Goal: Task Accomplishment & Management: Complete application form

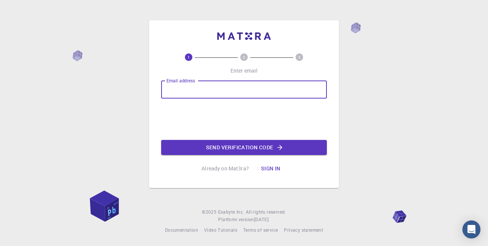
click at [237, 87] on input "Email address" at bounding box center [244, 90] width 166 height 18
type input "[EMAIL_ADDRESS][DOMAIN_NAME]"
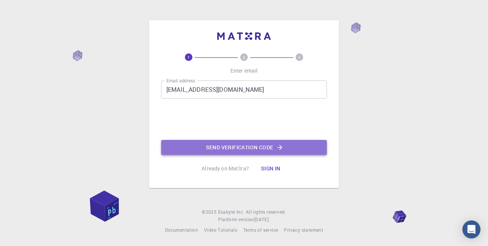
click at [227, 147] on button "Send verification code" at bounding box center [244, 147] width 166 height 15
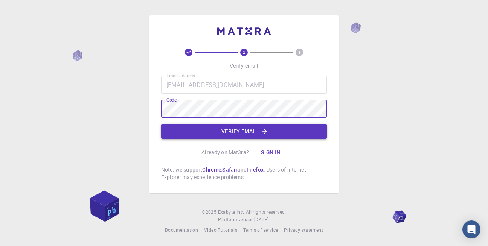
click at [245, 133] on button "Verify email" at bounding box center [244, 131] width 166 height 15
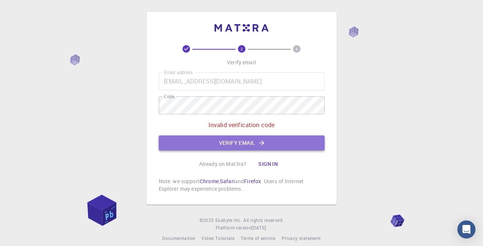
click at [235, 139] on button "Verify email" at bounding box center [242, 143] width 166 height 15
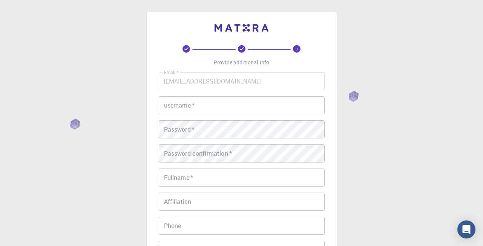
click at [225, 105] on input "username   *" at bounding box center [242, 105] width 166 height 18
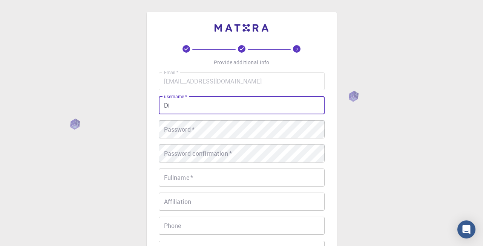
type input "D"
click at [149, 136] on div "3 Provide additional info Email   * [EMAIL_ADDRESS][DOMAIN_NAME] Email   * user…" at bounding box center [242, 173] width 190 height 322
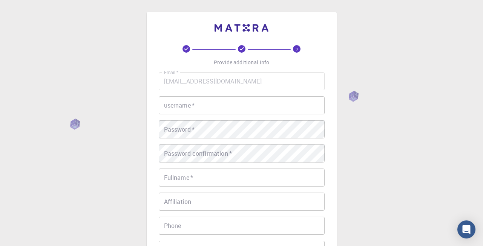
click at [178, 107] on input "username   *" at bounding box center [242, 105] width 166 height 18
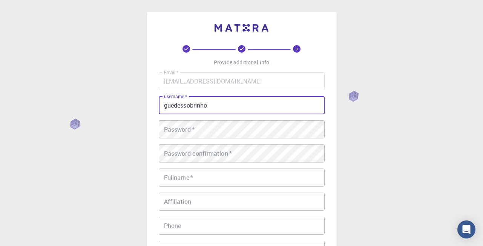
type input "guedessobrinho"
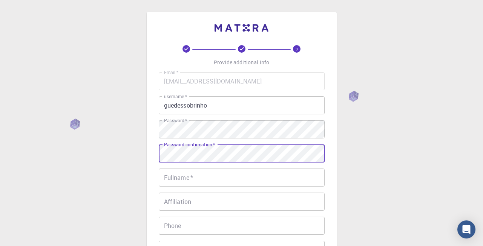
click at [166, 173] on div "Fullname   * Fullname   *" at bounding box center [242, 178] width 166 height 18
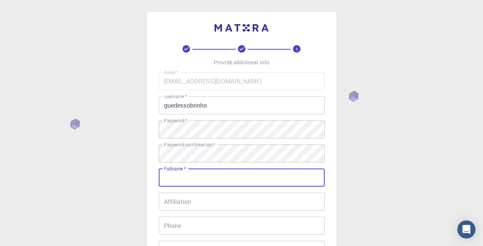
type input "[PERSON_NAME]"
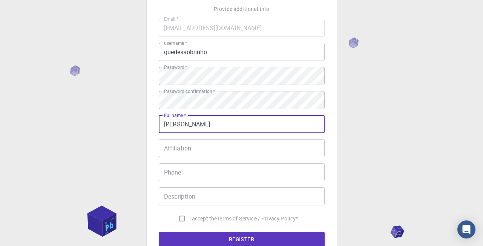
scroll to position [90, 0]
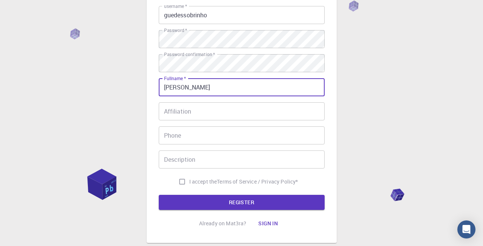
click at [176, 181] on input "I accept the Terms of Service / Privacy Policy *" at bounding box center [182, 182] width 14 height 14
checkbox input "true"
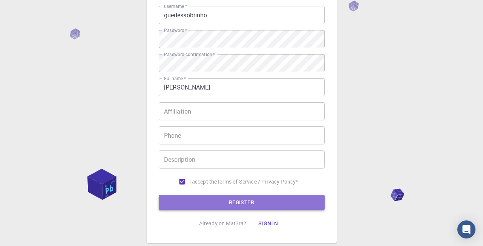
click at [216, 198] on button "REGISTER" at bounding box center [242, 202] width 166 height 15
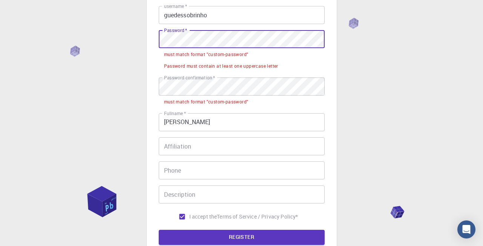
click at [125, 38] on div "3 Provide additional info Email   * [EMAIL_ADDRESS][DOMAIN_NAME] Email   * user…" at bounding box center [241, 119] width 483 height 418
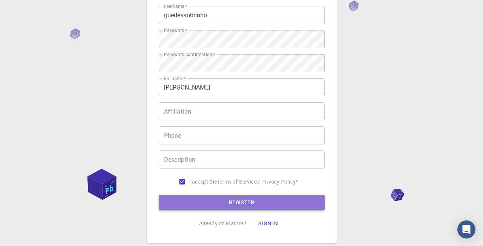
click at [263, 206] on button "REGISTER" at bounding box center [242, 202] width 166 height 15
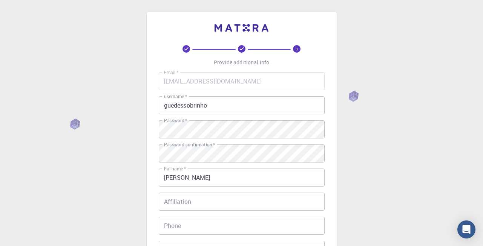
scroll to position [136, 0]
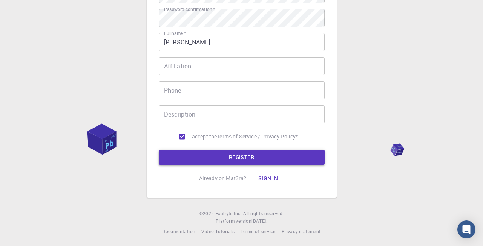
click at [257, 163] on button "REGISTER" at bounding box center [242, 157] width 166 height 15
click at [279, 175] on button "Sign in" at bounding box center [268, 178] width 32 height 15
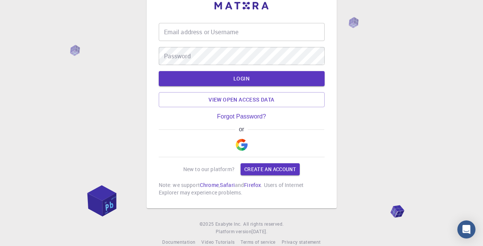
click at [276, 182] on p "Note: we support Chrome , Safari and Firefox . Users of Internet Explorer may e…" at bounding box center [242, 189] width 166 height 15
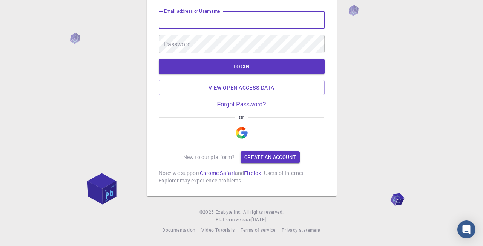
click at [229, 23] on input "Email address or Username" at bounding box center [242, 20] width 166 height 18
type input "guedessobrinho"
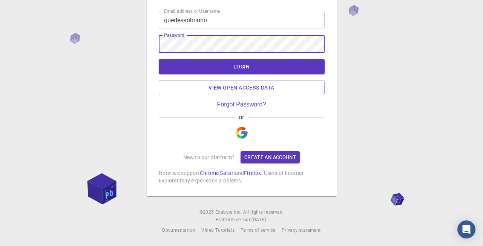
click at [159, 59] on button "LOGIN" at bounding box center [242, 66] width 166 height 15
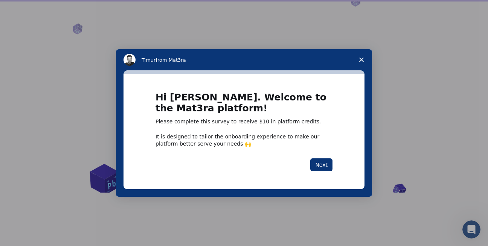
click at [362, 60] on polygon "Close survey" at bounding box center [361, 60] width 5 height 5
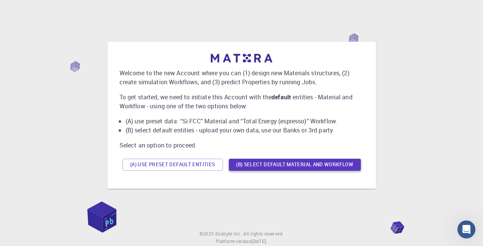
click at [290, 162] on button "(B) Select default material and workflow" at bounding box center [295, 165] width 132 height 12
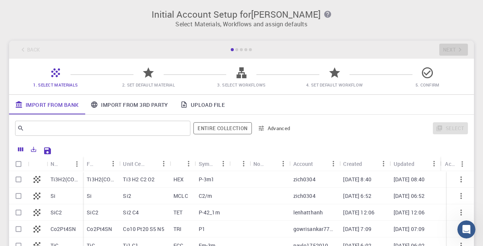
click at [22, 196] on input "Select row" at bounding box center [18, 196] width 14 height 14
checkbox input "true"
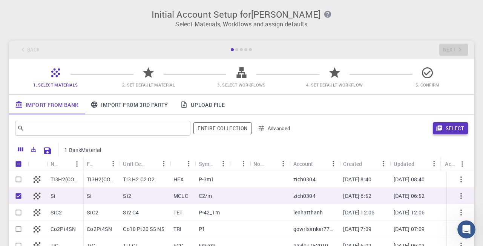
click at [456, 130] on button "Select" at bounding box center [449, 128] width 35 height 12
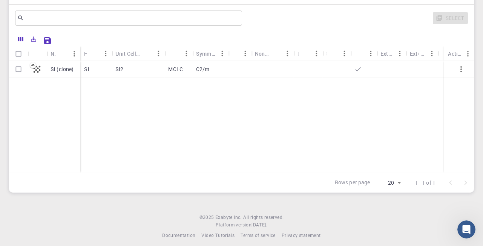
scroll to position [45, 0]
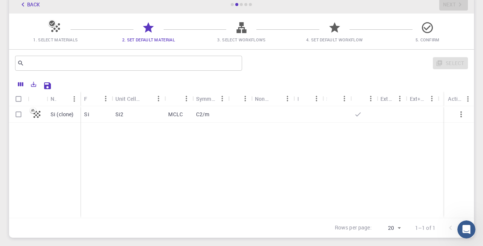
click at [233, 114] on div at bounding box center [239, 114] width 23 height 17
checkbox input "true"
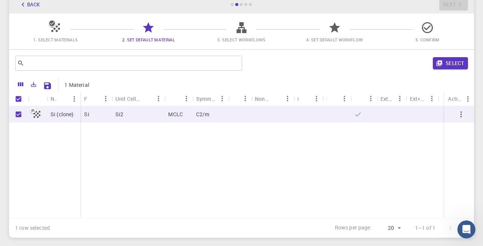
scroll to position [96, 0]
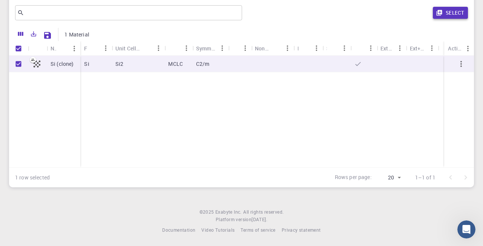
click at [448, 18] on button "Select" at bounding box center [449, 13] width 35 height 12
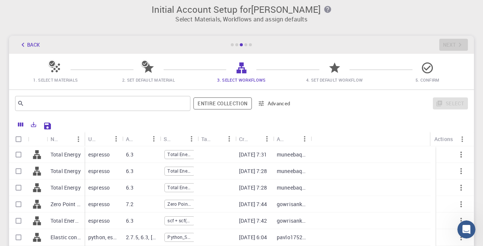
scroll to position [0, 0]
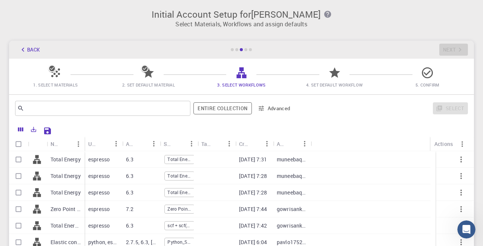
click at [16, 159] on input "Select row" at bounding box center [18, 160] width 14 height 14
checkbox input "true"
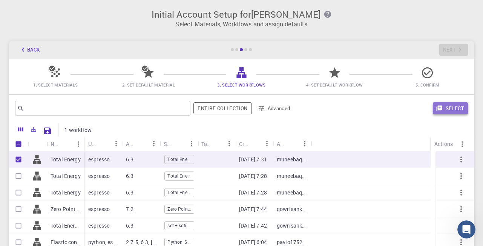
click at [447, 111] on button "Select" at bounding box center [449, 108] width 35 height 12
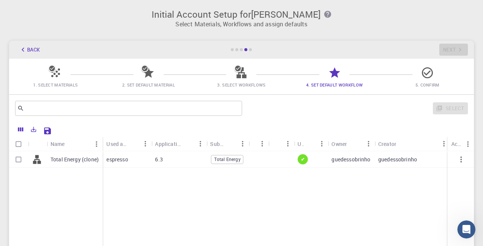
click at [270, 162] on div at bounding box center [281, 159] width 26 height 17
checkbox input "true"
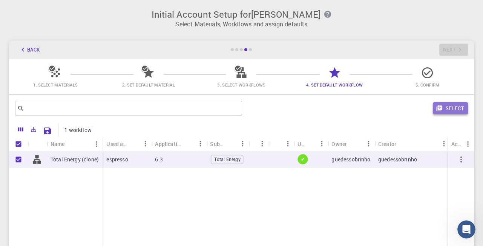
click at [448, 108] on button "Select" at bounding box center [449, 108] width 35 height 12
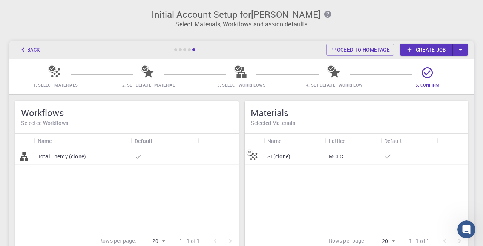
click at [171, 156] on div at bounding box center [164, 156] width 67 height 17
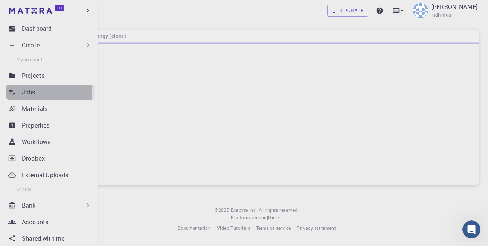
click at [32, 92] on p "Jobs" at bounding box center [29, 92] width 14 height 9
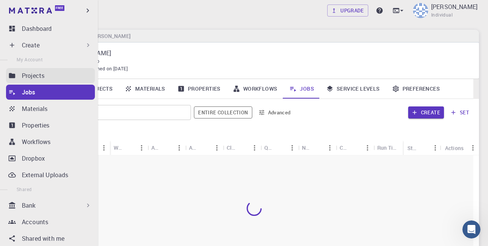
click at [29, 78] on p "Projects" at bounding box center [33, 75] width 23 height 9
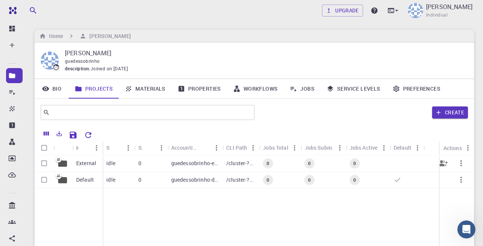
click at [87, 163] on p "External" at bounding box center [86, 164] width 20 height 8
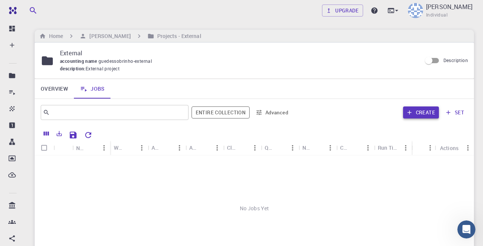
click at [421, 118] on div "Create set" at bounding box center [381, 113] width 173 height 18
click at [420, 111] on button "Create" at bounding box center [421, 113] width 36 height 12
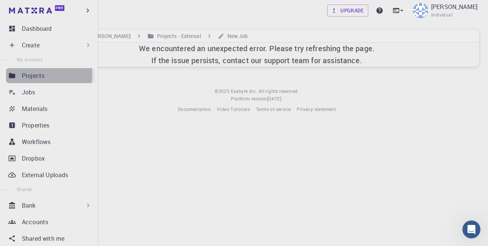
click at [15, 74] on icon at bounding box center [12, 76] width 8 height 8
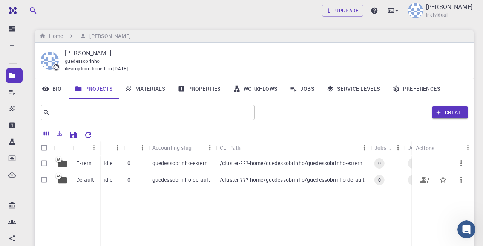
click at [185, 176] on div "guedessobrinho-default" at bounding box center [181, 180] width 67 height 17
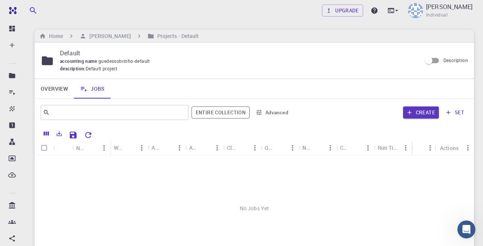
click at [453, 110] on button "set" at bounding box center [455, 113] width 26 height 12
